Goal: Task Accomplishment & Management: Manage account settings

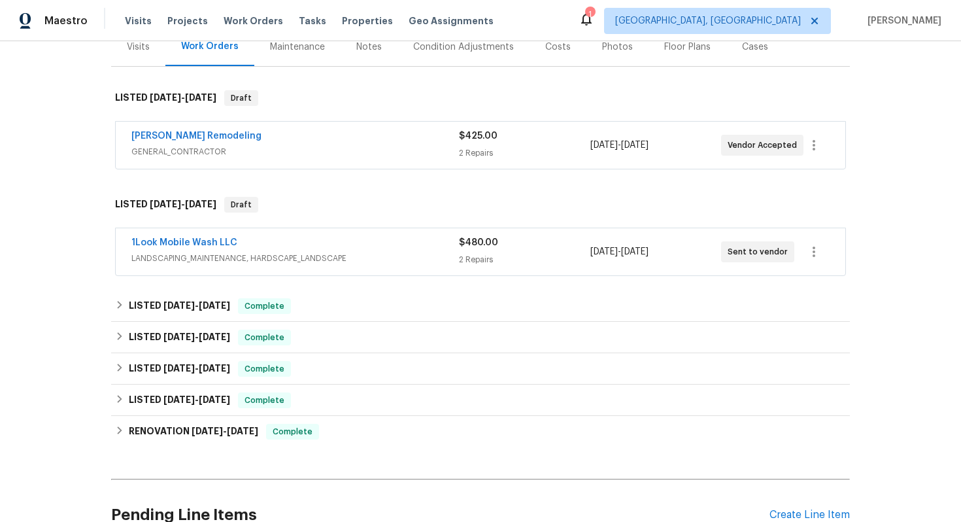
scroll to position [186, 0]
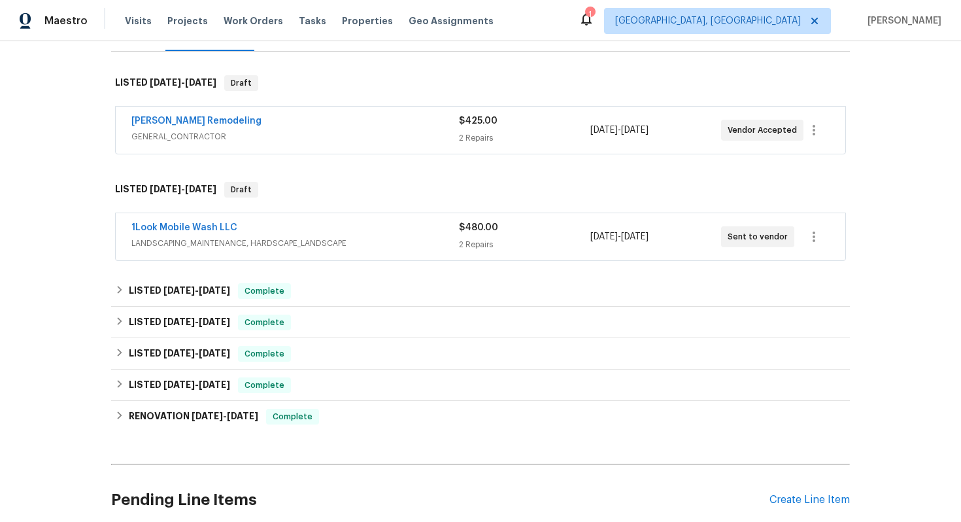
click at [326, 118] on div "[PERSON_NAME] Remodeling" at bounding box center [295, 122] width 328 height 16
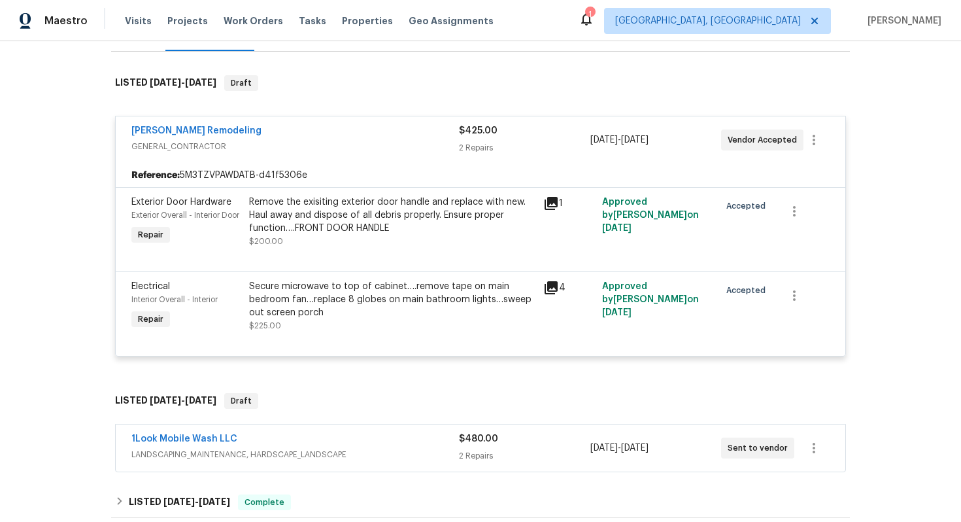
click at [376, 128] on div "[PERSON_NAME] Remodeling" at bounding box center [295, 132] width 328 height 16
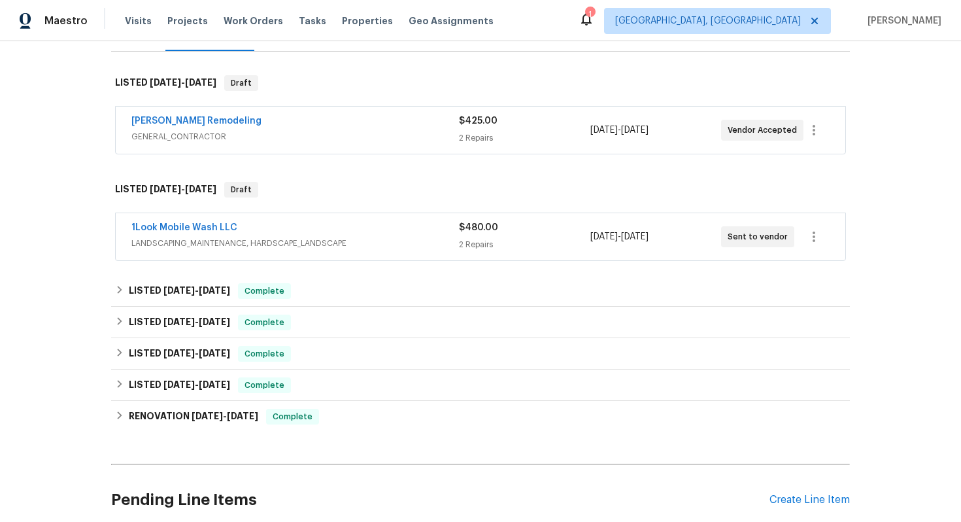
click at [396, 232] on div "1Look Mobile Wash LLC" at bounding box center [295, 229] width 328 height 16
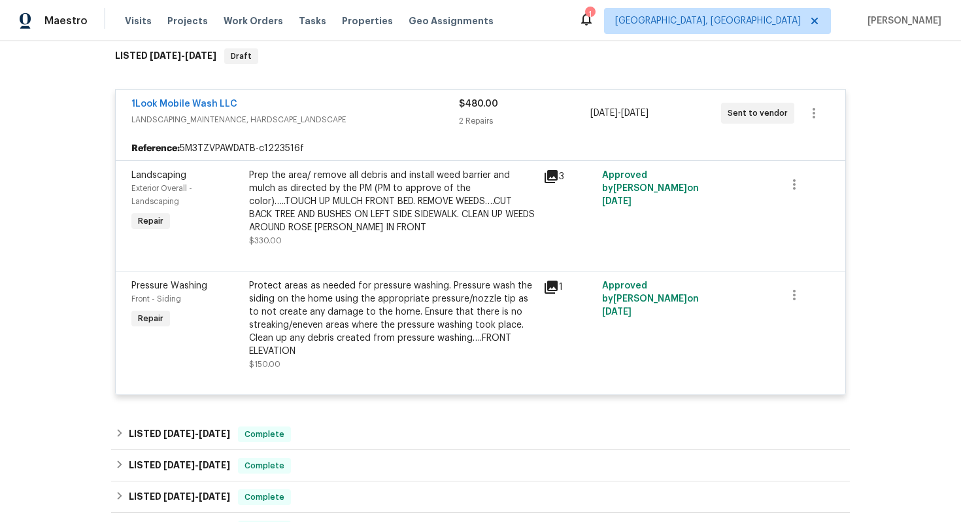
scroll to position [331, 0]
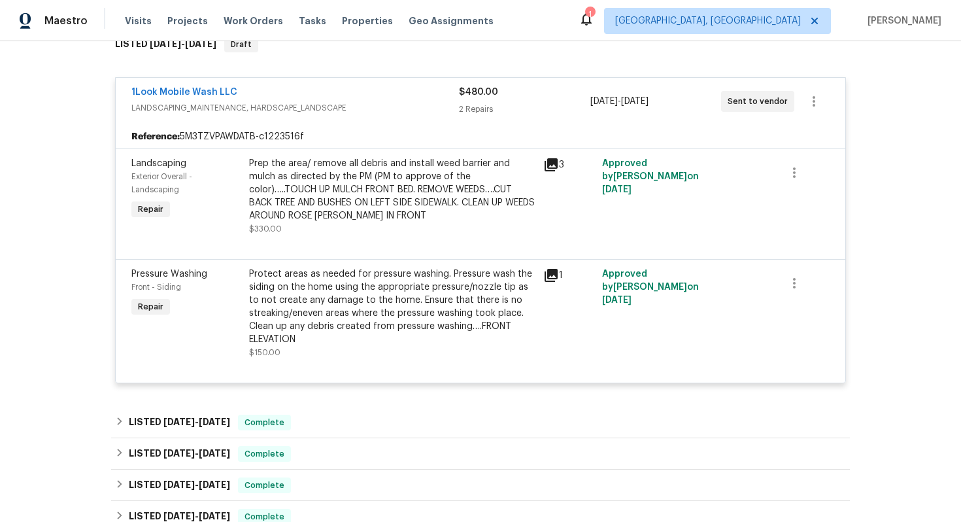
click at [400, 131] on div "Reference: 5M3TZVPAWDATB-c1223516f" at bounding box center [481, 137] width 730 height 24
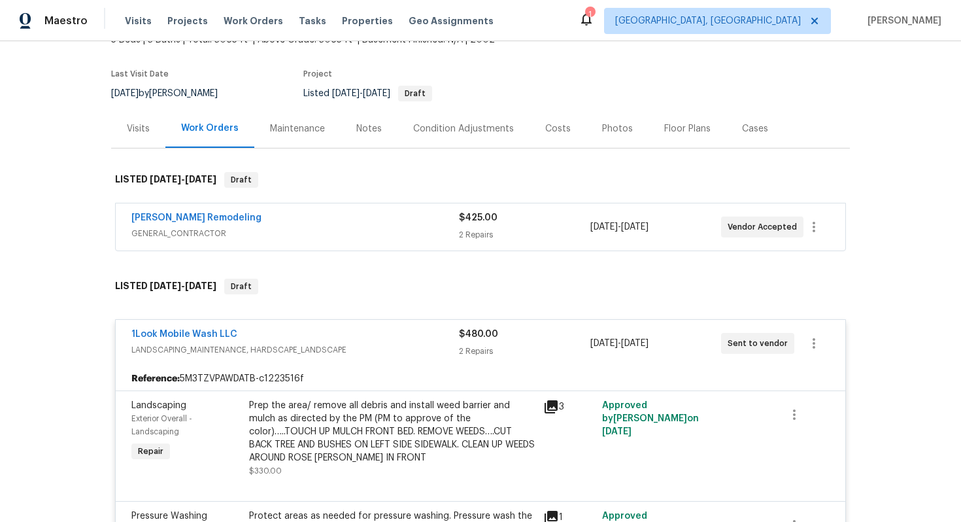
scroll to position [96, 0]
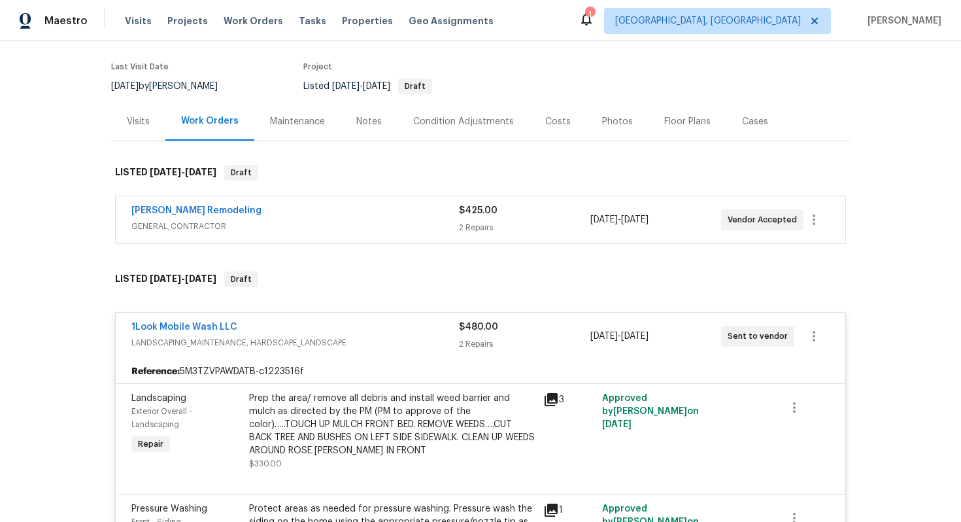
click at [150, 122] on div "Visits" at bounding box center [138, 121] width 54 height 39
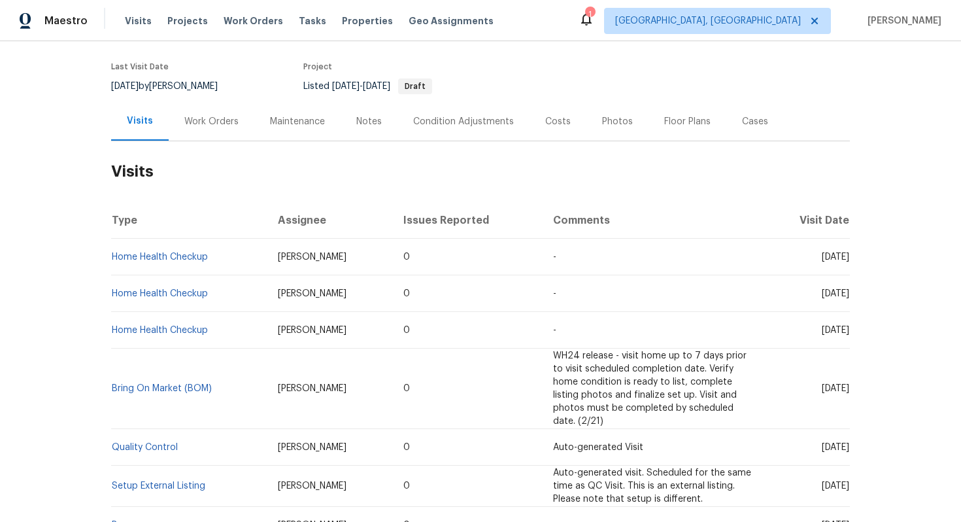
scroll to position [78, 0]
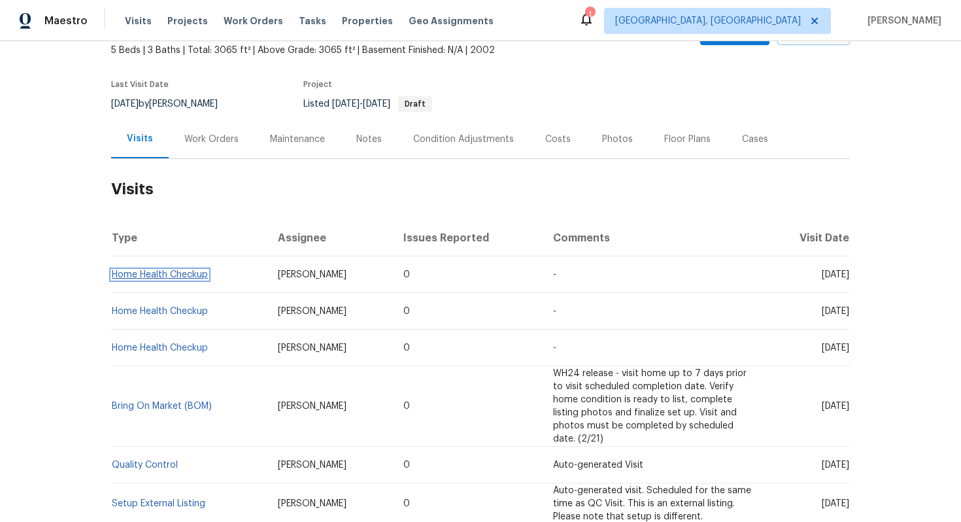
click at [192, 273] on link "Home Health Checkup" at bounding box center [160, 274] width 96 height 9
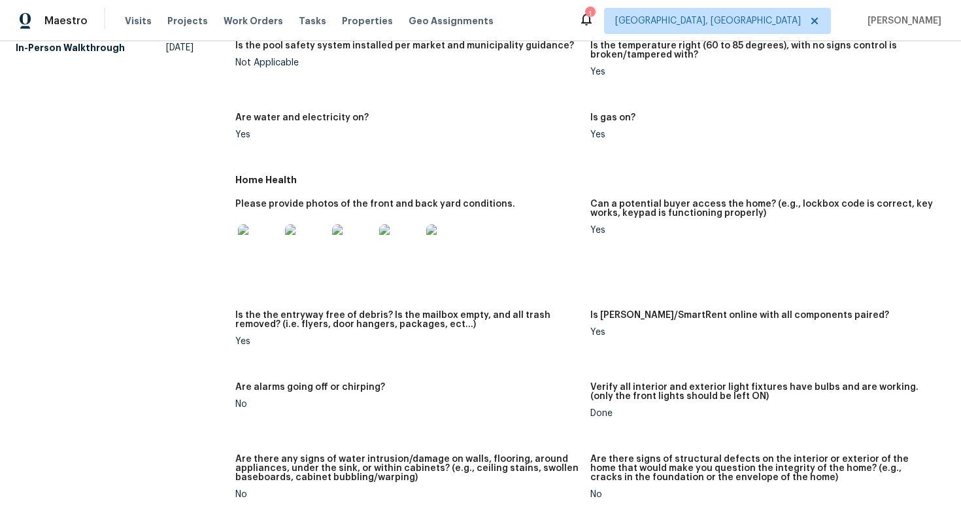
scroll to position [345, 0]
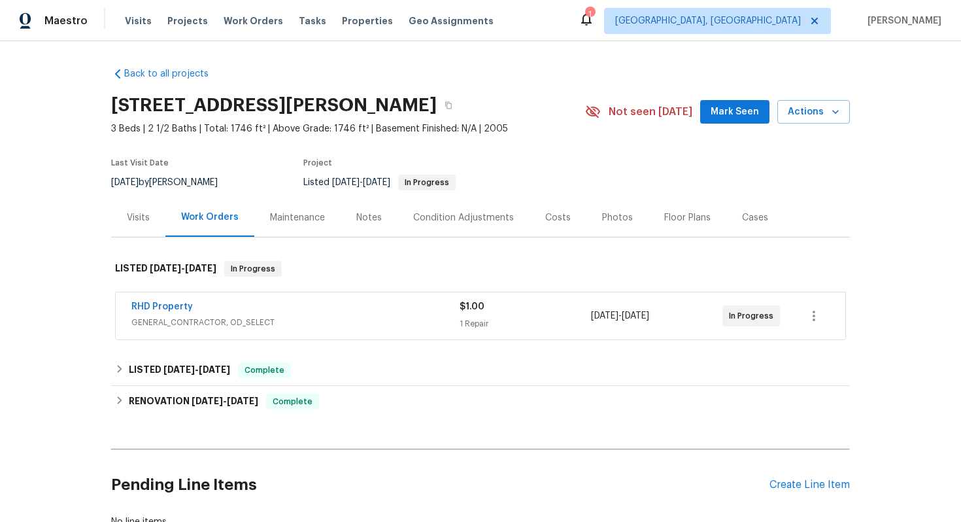
click at [353, 303] on div "RHD Property" at bounding box center [295, 308] width 328 height 16
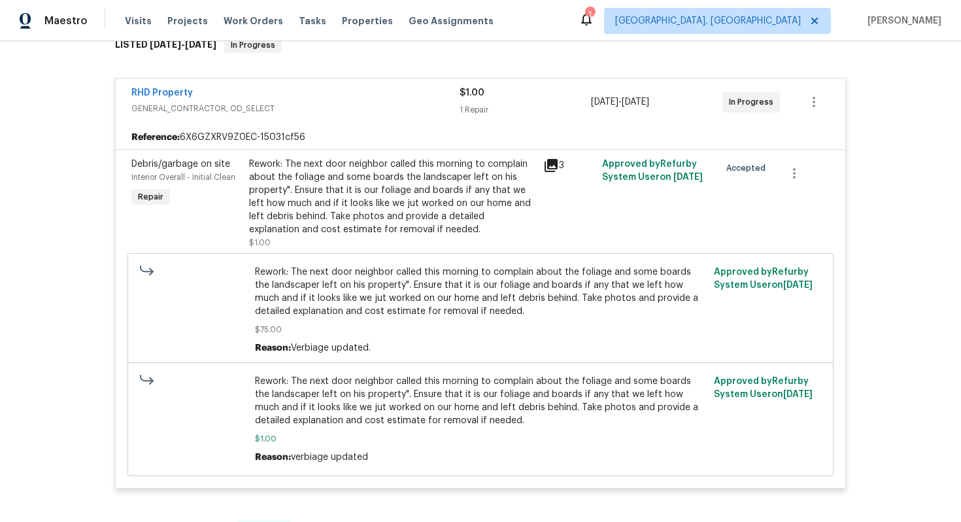
scroll to position [162, 0]
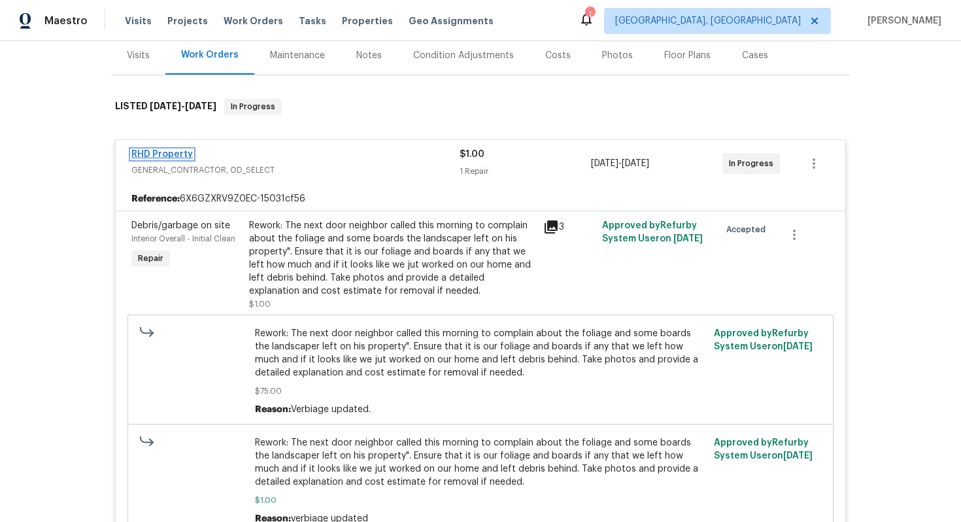
click at [160, 150] on link "RHD Property" at bounding box center [161, 154] width 61 height 9
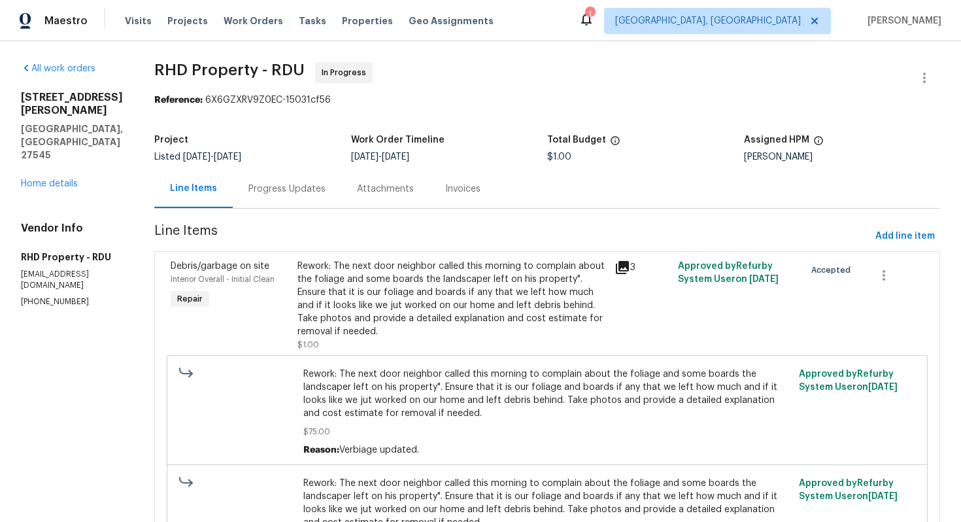
click at [311, 192] on div "Progress Updates" at bounding box center [287, 188] width 77 height 13
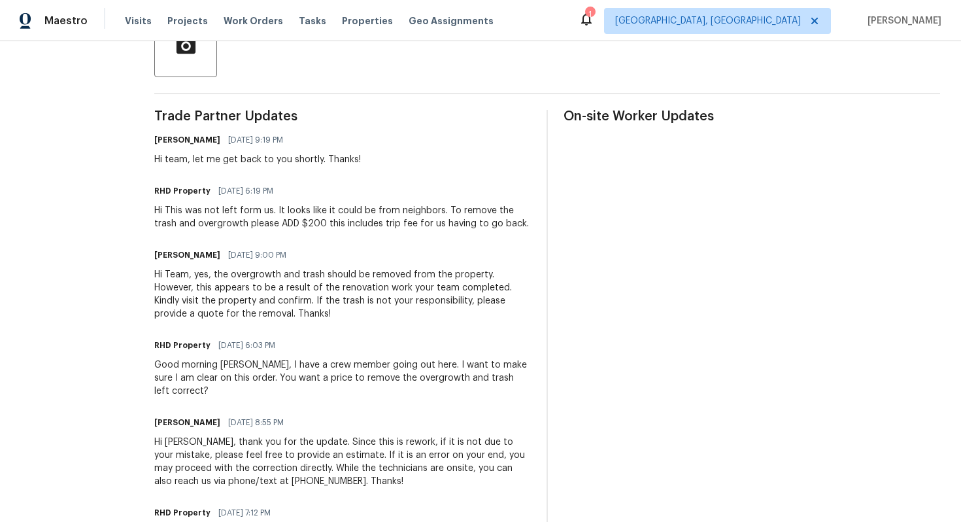
scroll to position [336, 0]
